Goal: Information Seeking & Learning: Learn about a topic

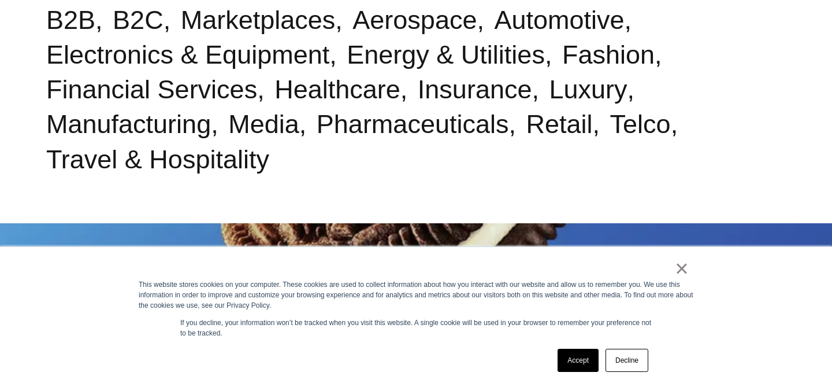
scroll to position [586, 0]
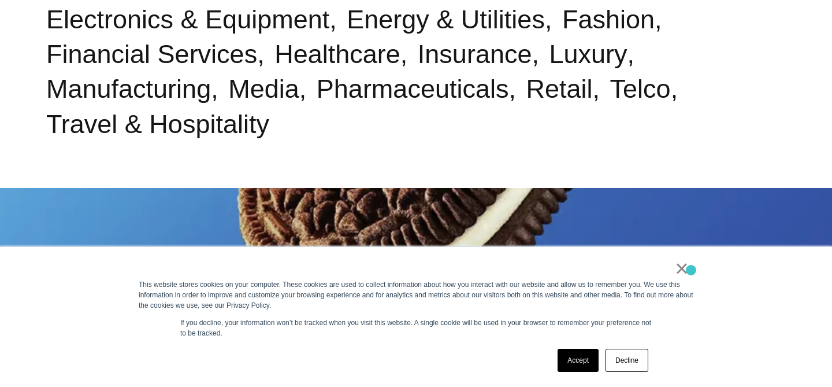
click at [691, 270] on div "× This website stores cookies on your computer. These cookies are used to colle…" at bounding box center [416, 317] width 578 height 140
click at [679, 272] on link "×" at bounding box center [682, 268] width 14 height 10
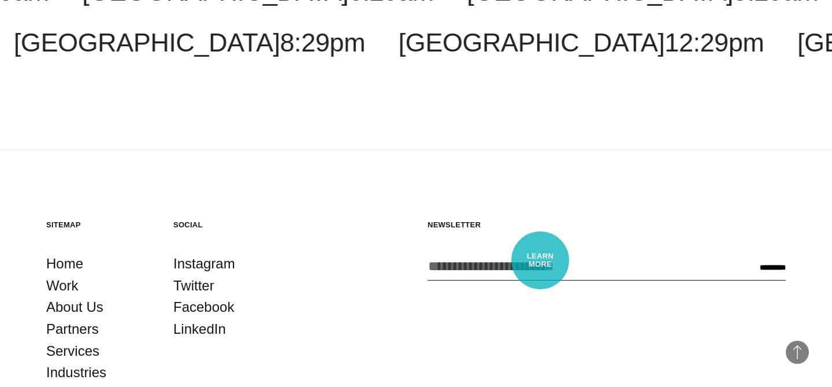
scroll to position [2956, 0]
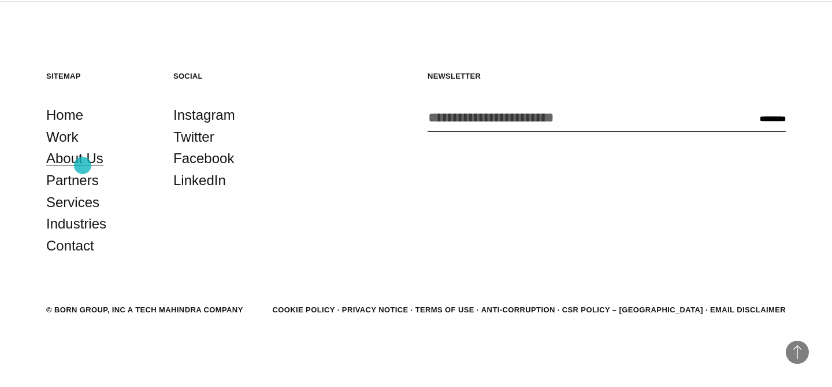
click at [83, 161] on link "About Us" at bounding box center [74, 158] width 57 height 22
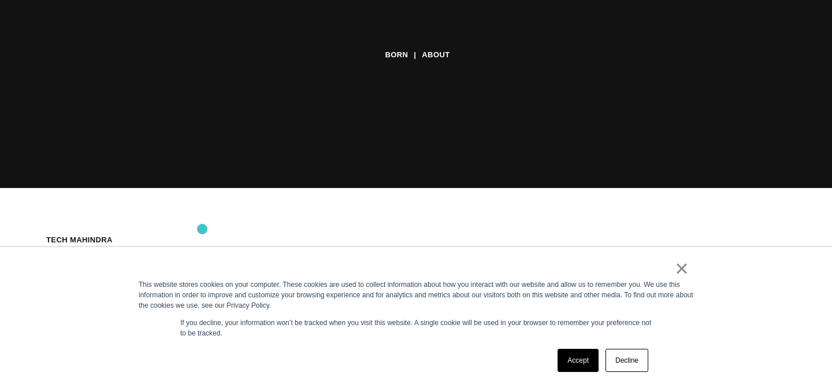
scroll to position [217, 0]
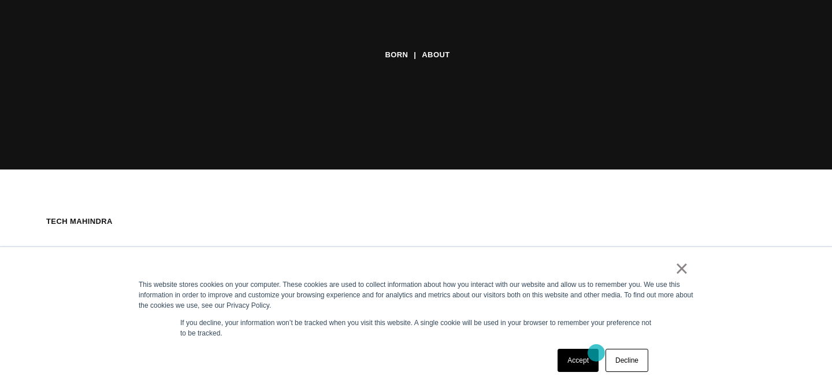
click at [587, 360] on link "Accept" at bounding box center [578, 360] width 41 height 23
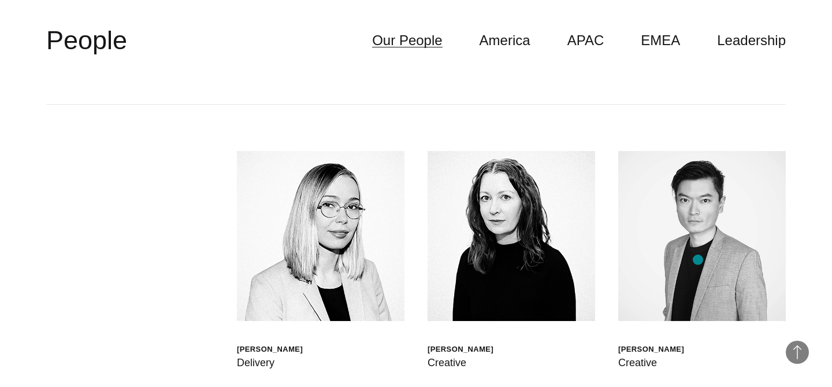
scroll to position [2878, 0]
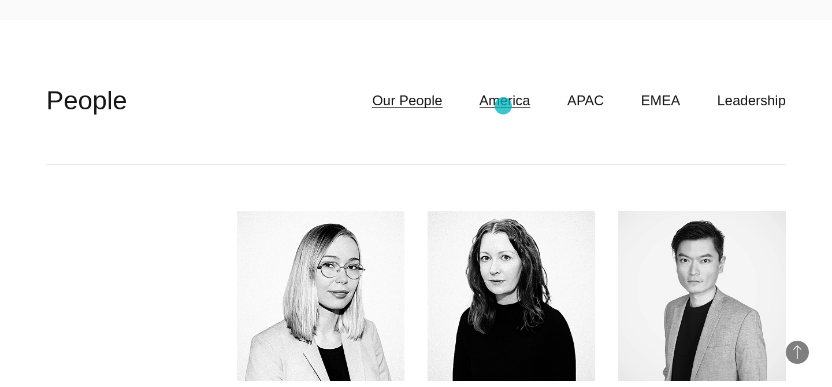
click at [503, 106] on link "America" at bounding box center [505, 101] width 51 height 22
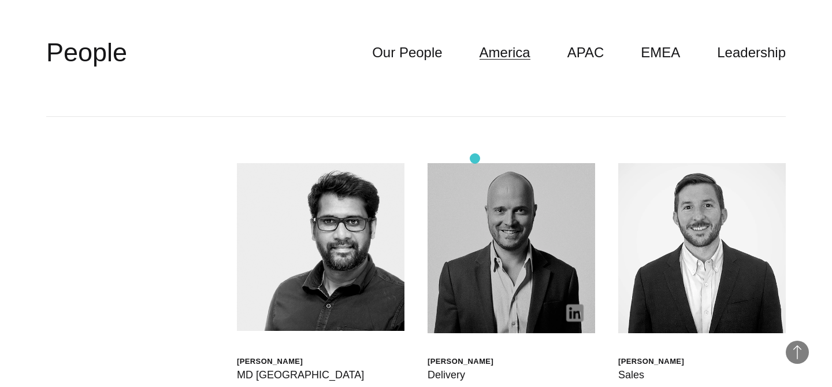
scroll to position [2693, 0]
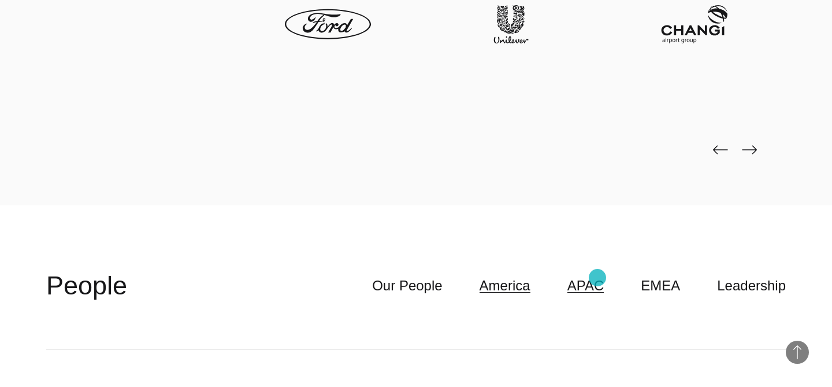
click at [598, 277] on link "APAC" at bounding box center [586, 286] width 37 height 22
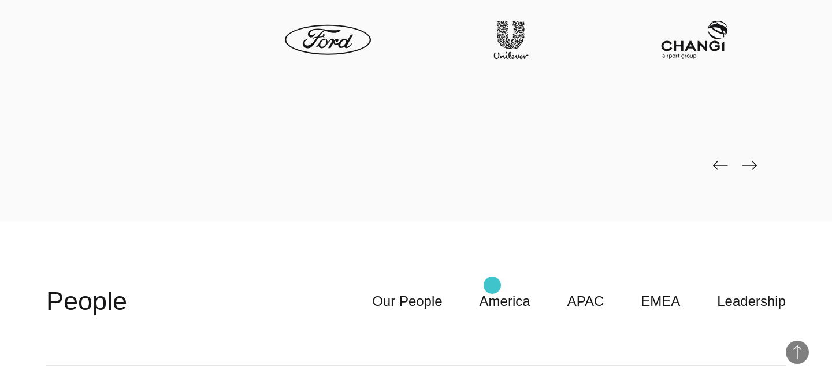
scroll to position [2676, 0]
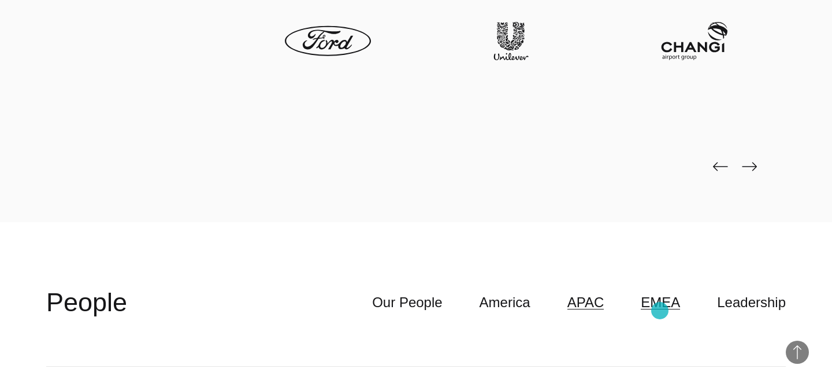
click at [669, 310] on link "EMEA" at bounding box center [660, 302] width 39 height 22
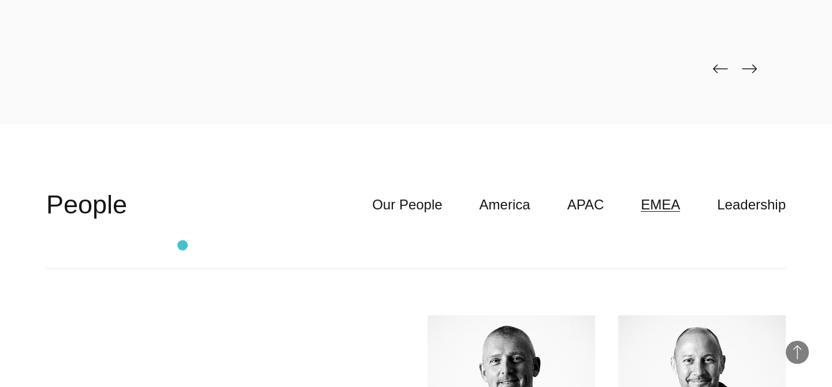
scroll to position [2696, 0]
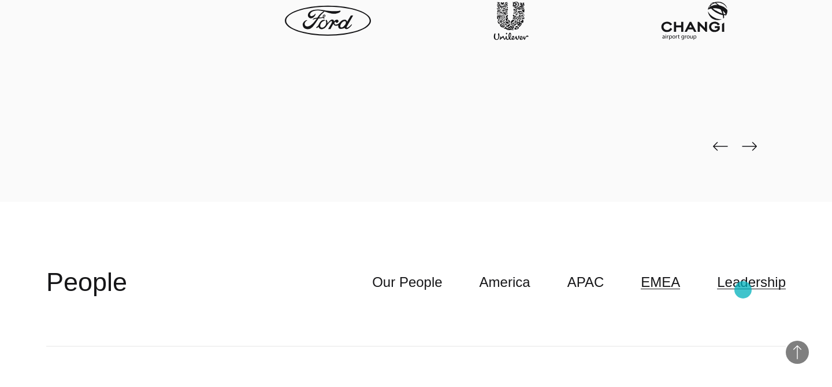
click at [743, 290] on link "Leadership" at bounding box center [751, 282] width 69 height 22
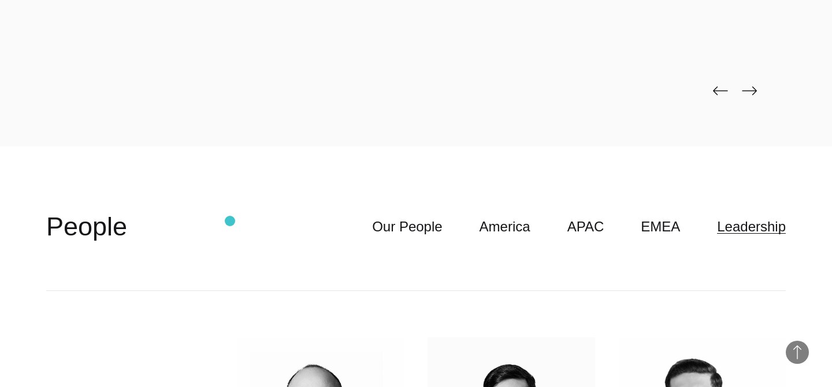
scroll to position [2735, 0]
